Goal: Check status: Check status

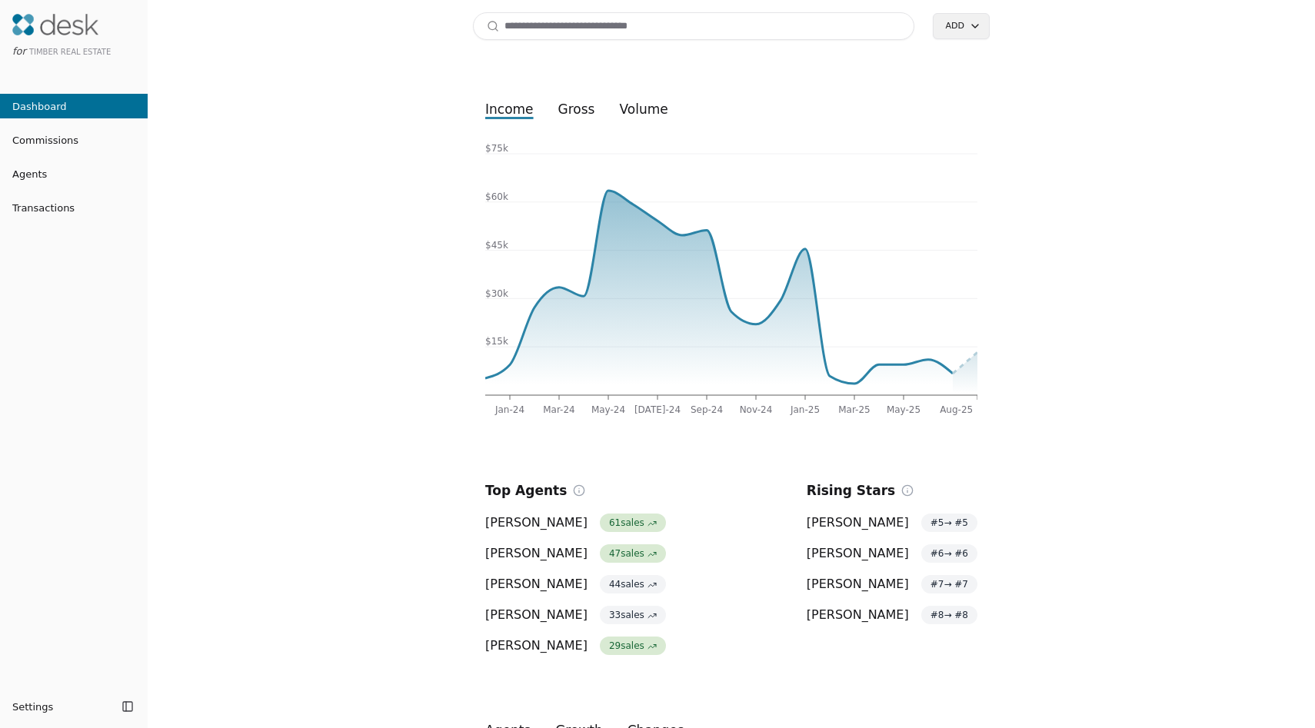
click at [46, 141] on span "Commissions" at bounding box center [39, 140] width 78 height 16
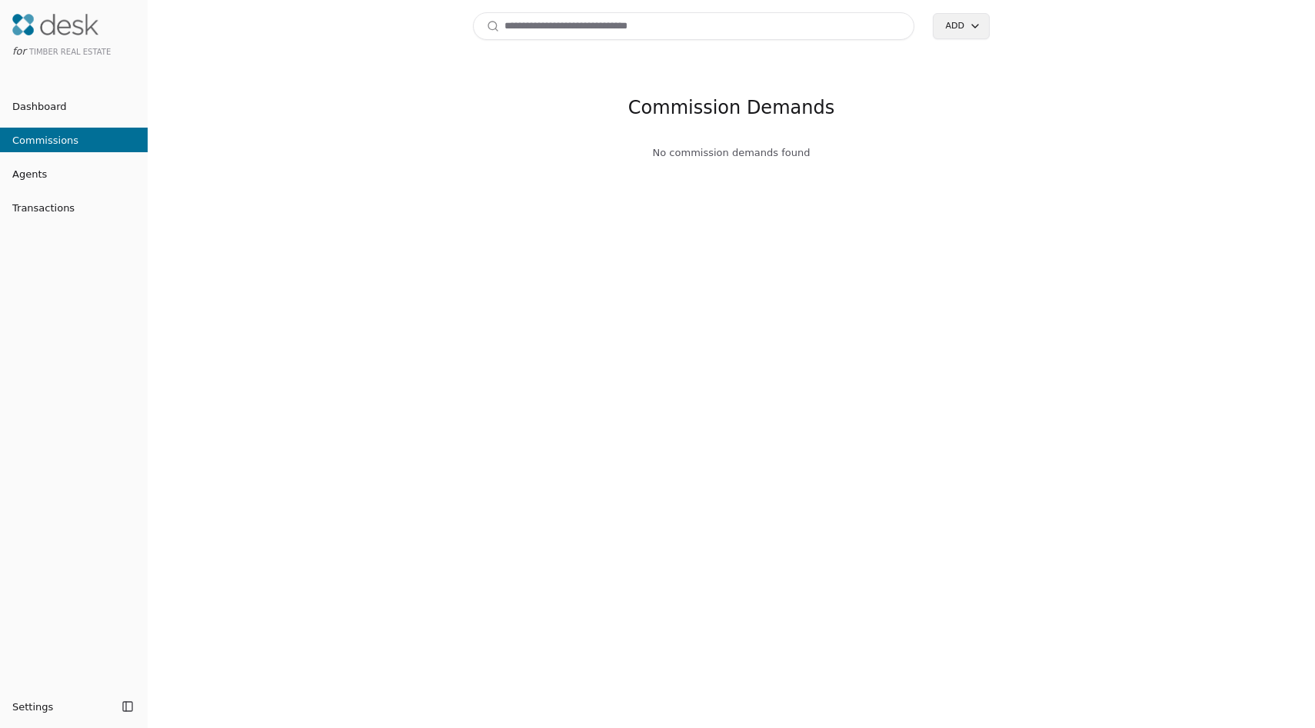
click at [58, 109] on span "Dashboard" at bounding box center [33, 106] width 67 height 16
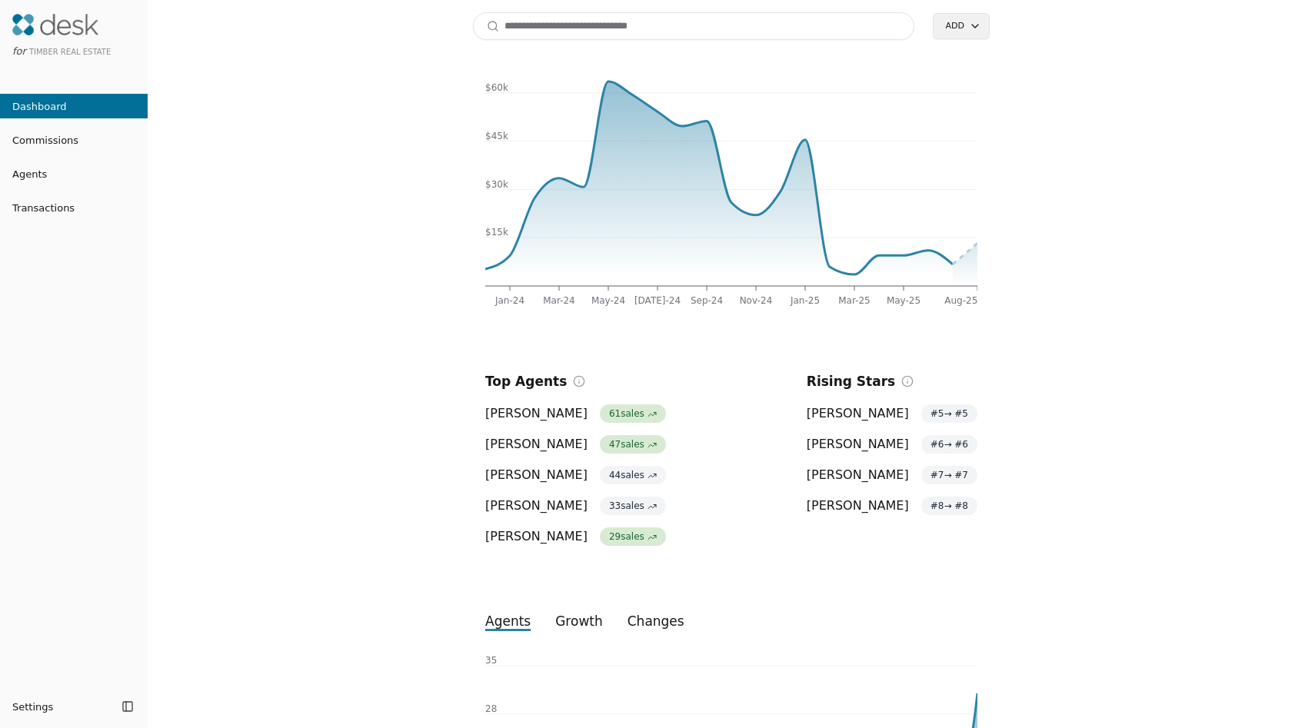
scroll to position [342, 0]
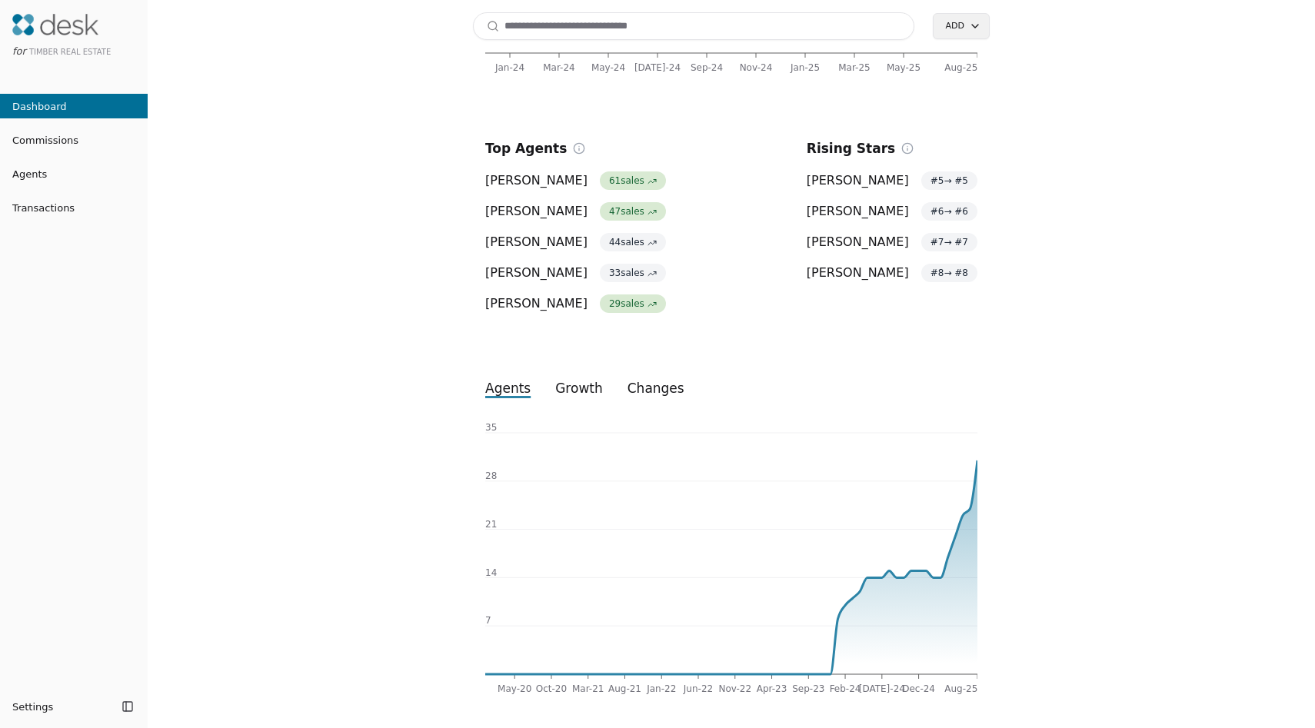
click at [581, 392] on button "growth" at bounding box center [579, 389] width 72 height 28
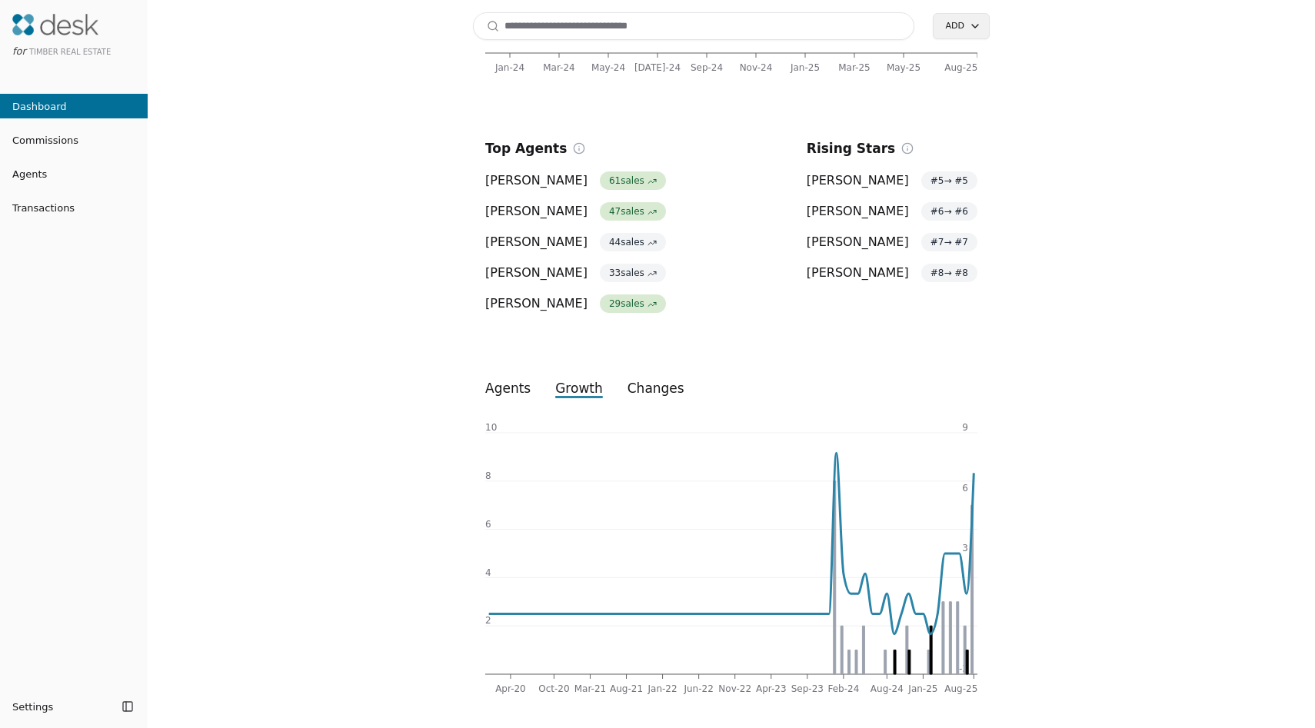
click at [672, 387] on button "changes" at bounding box center [656, 389] width 82 height 28
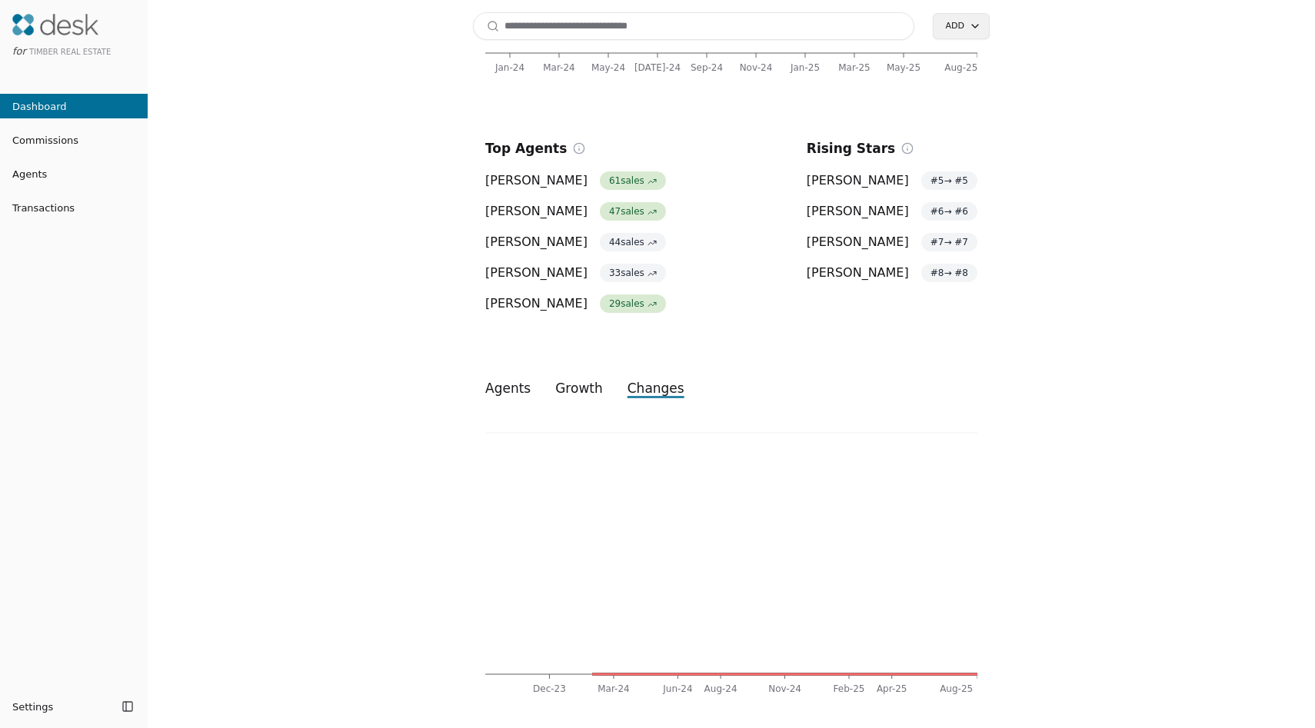
click at [582, 392] on button "growth" at bounding box center [579, 389] width 72 height 28
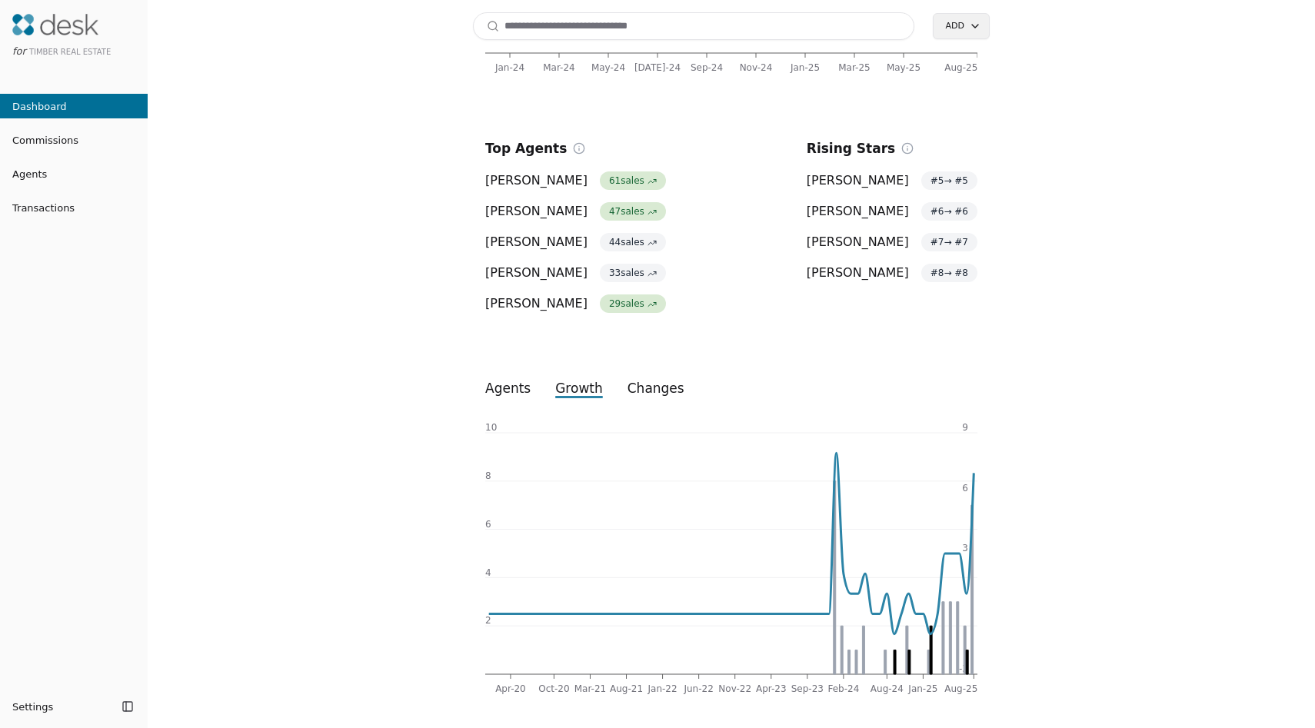
click at [515, 392] on button "agents" at bounding box center [508, 389] width 70 height 28
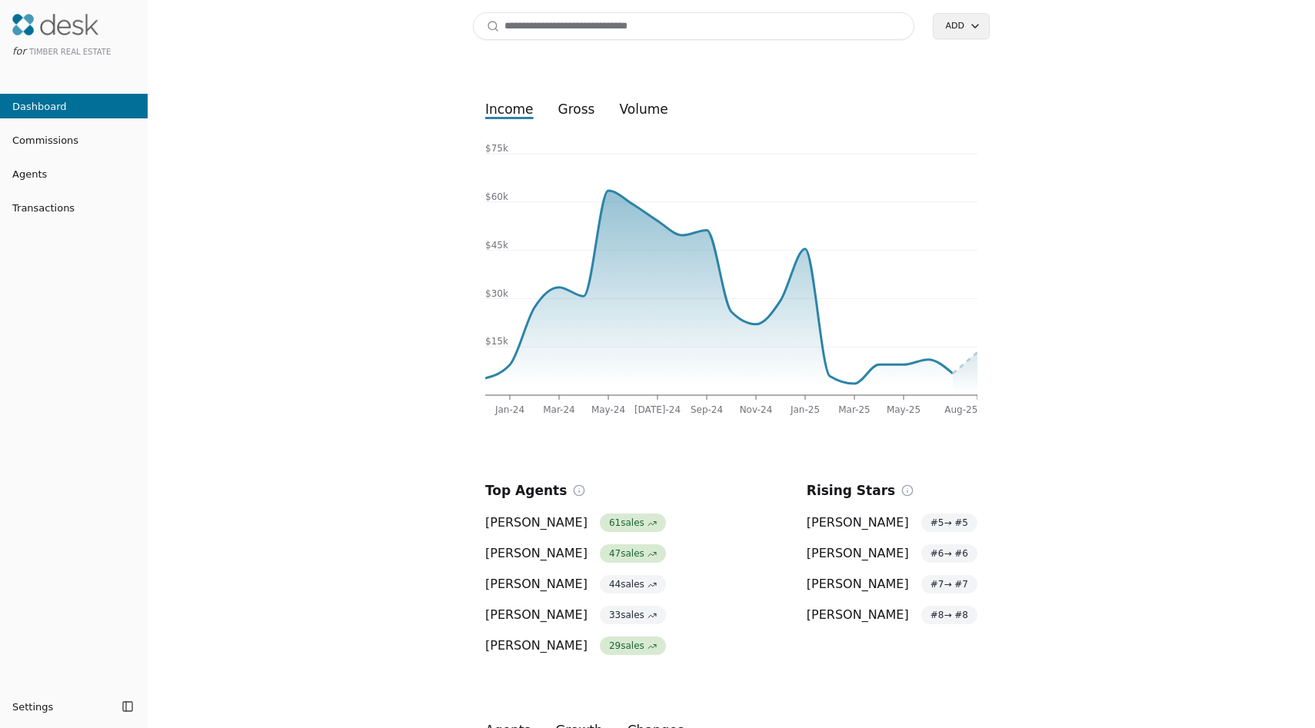
click at [74, 148] on link "Commissions" at bounding box center [74, 140] width 148 height 25
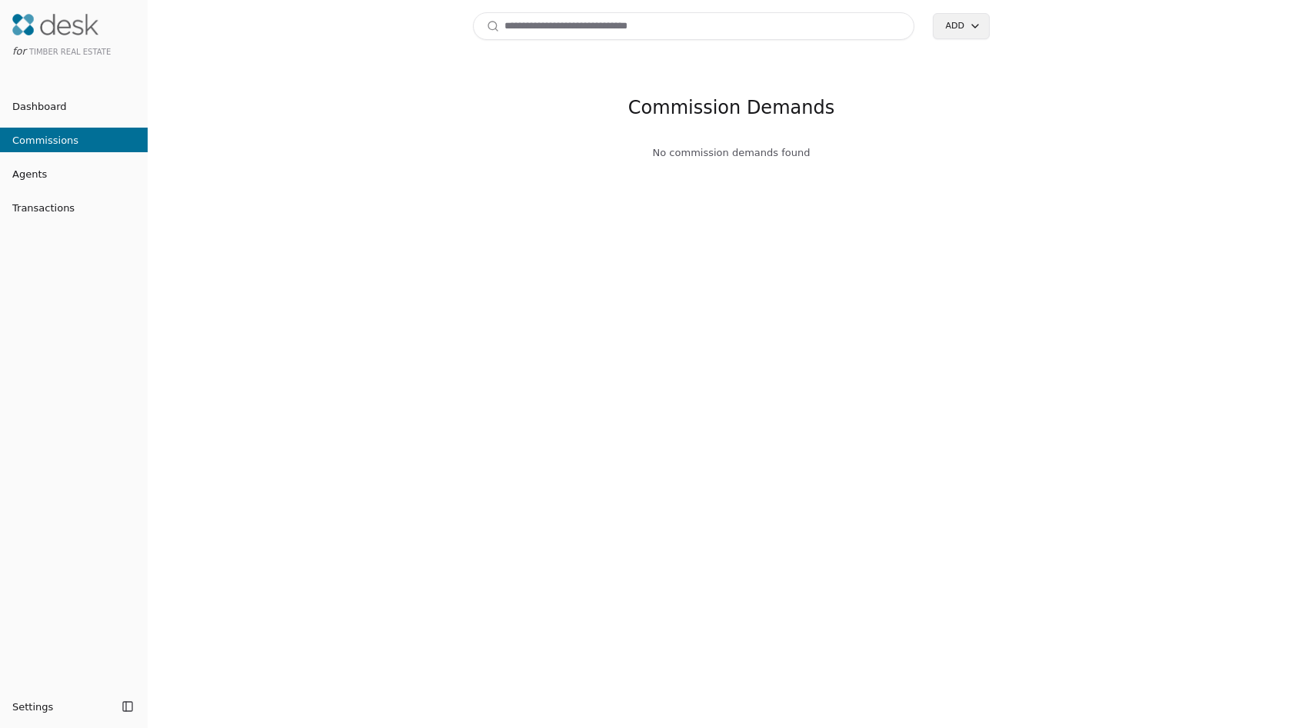
click at [32, 172] on span "Agents" at bounding box center [23, 174] width 47 height 16
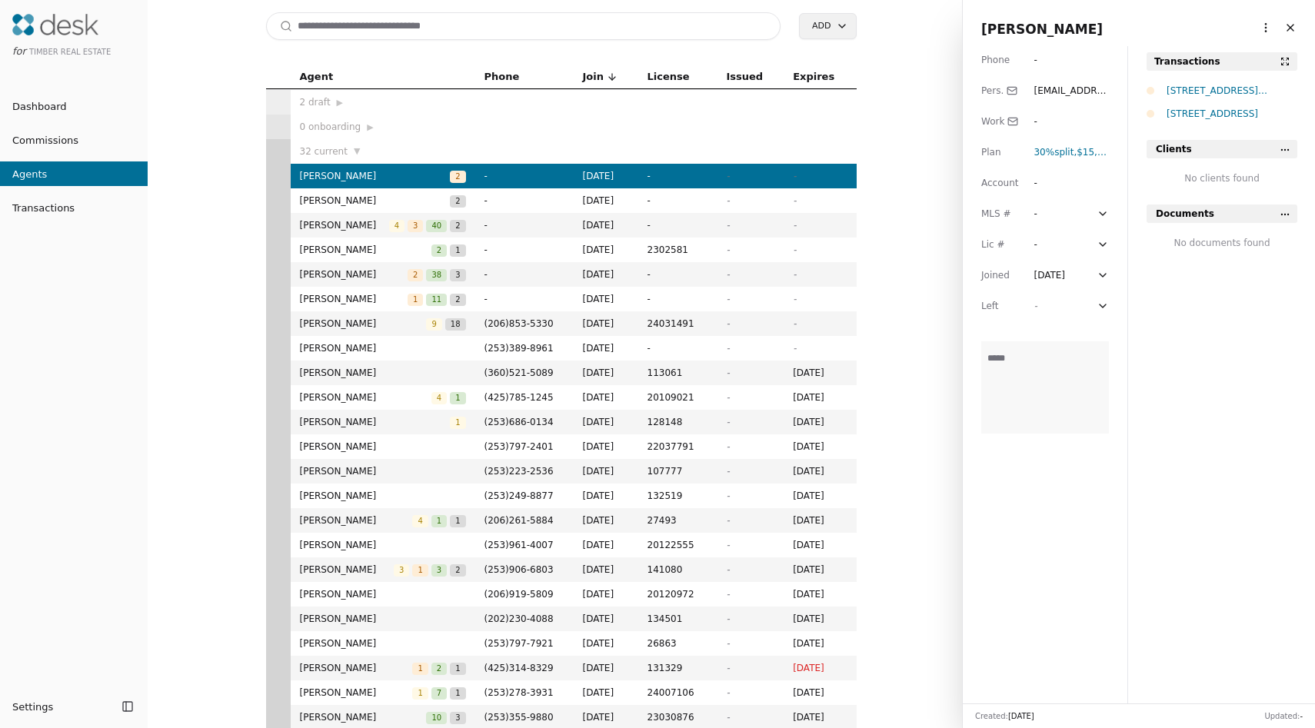
click at [45, 206] on span "Transactions" at bounding box center [37, 208] width 75 height 16
